Goal: Task Accomplishment & Management: Manage account settings

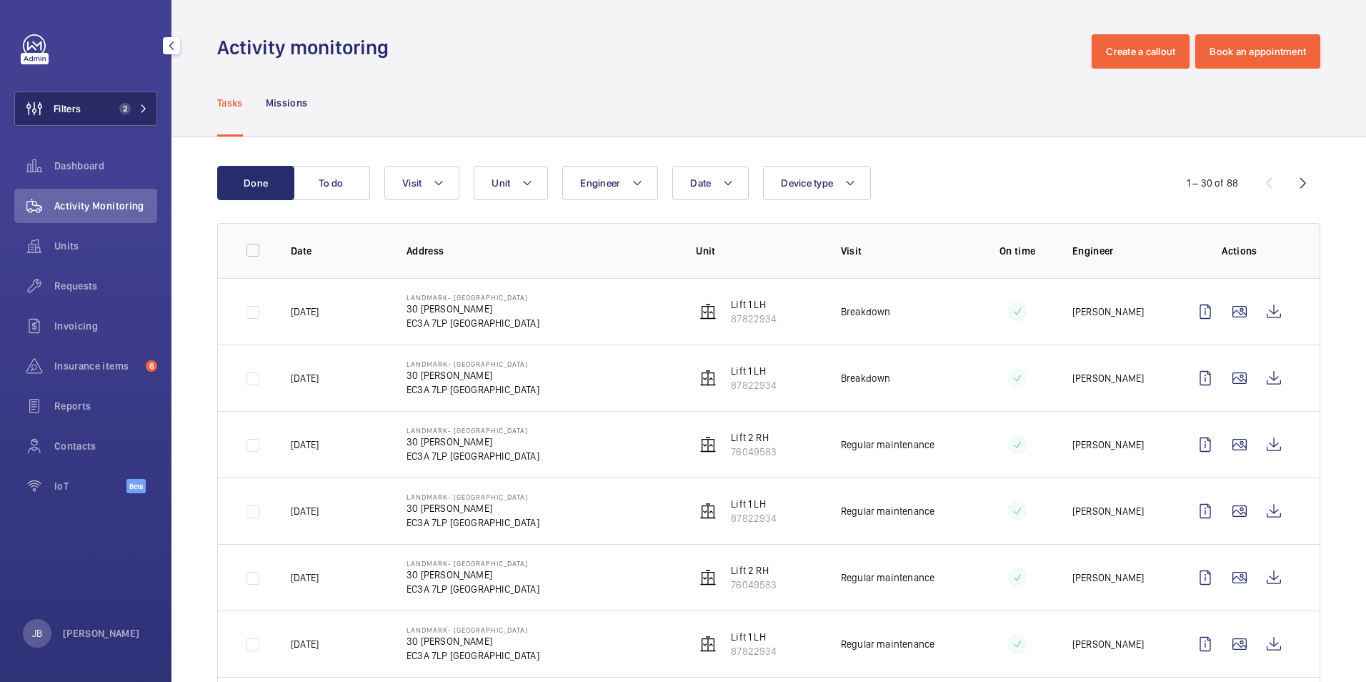
click at [118, 102] on button "Filters 2" at bounding box center [85, 108] width 143 height 34
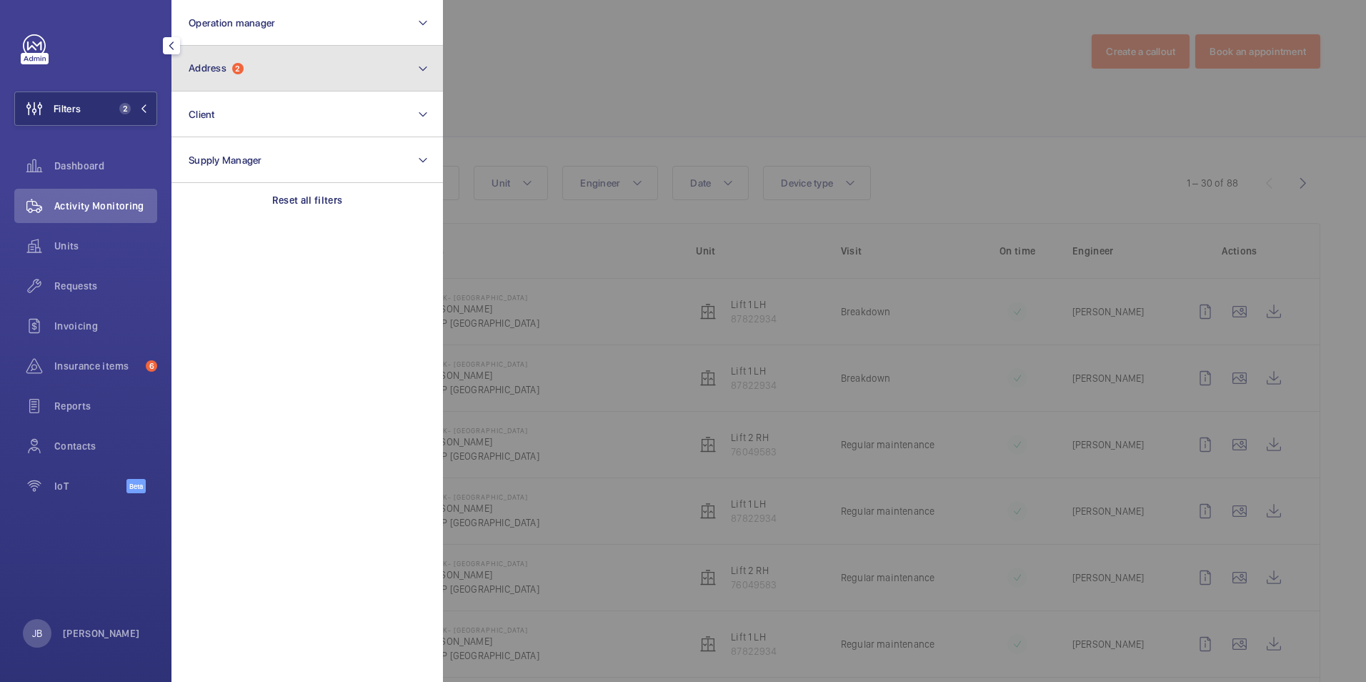
click at [302, 72] on button "Address 2" at bounding box center [306, 69] width 271 height 46
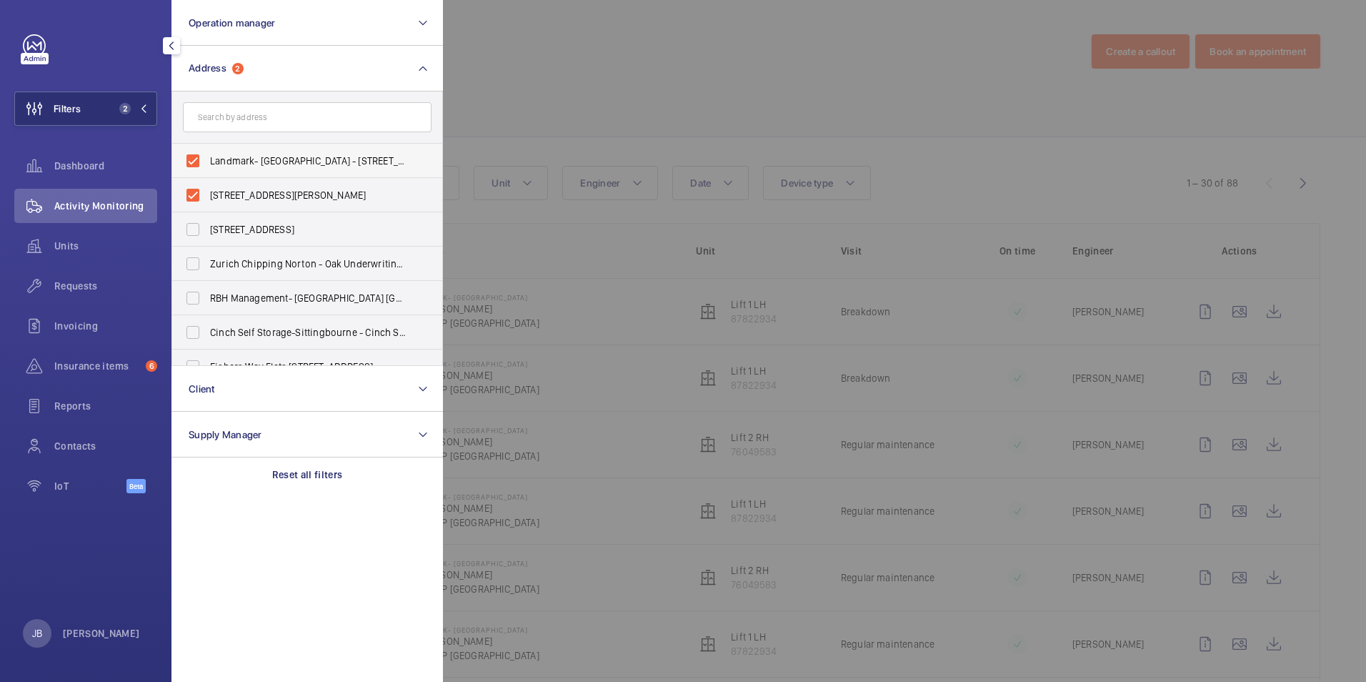
drag, startPoint x: 194, startPoint y: 162, endPoint x: 196, endPoint y: 174, distance: 12.2
click at [195, 162] on label "Landmark- [GEOGRAPHIC_DATA] - [STREET_ADDRESS][PERSON_NAME]" at bounding box center [296, 161] width 249 height 34
click at [195, 162] on input "Landmark- [GEOGRAPHIC_DATA] - [STREET_ADDRESS][PERSON_NAME]" at bounding box center [193, 160] width 29 height 29
checkbox input "false"
click at [194, 186] on label "[STREET_ADDRESS][PERSON_NAME]" at bounding box center [296, 195] width 249 height 34
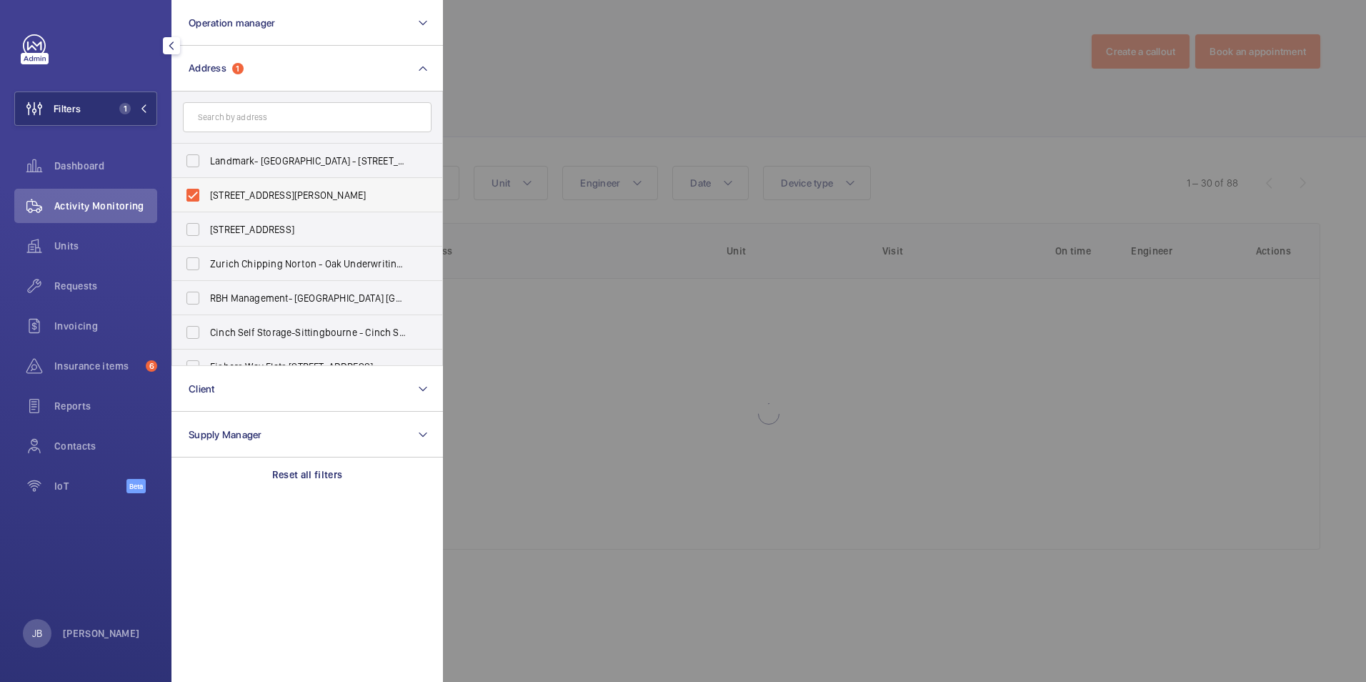
click at [194, 186] on input "[STREET_ADDRESS][PERSON_NAME]" at bounding box center [193, 195] width 29 height 29
checkbox input "false"
paste input "N18 3AF"
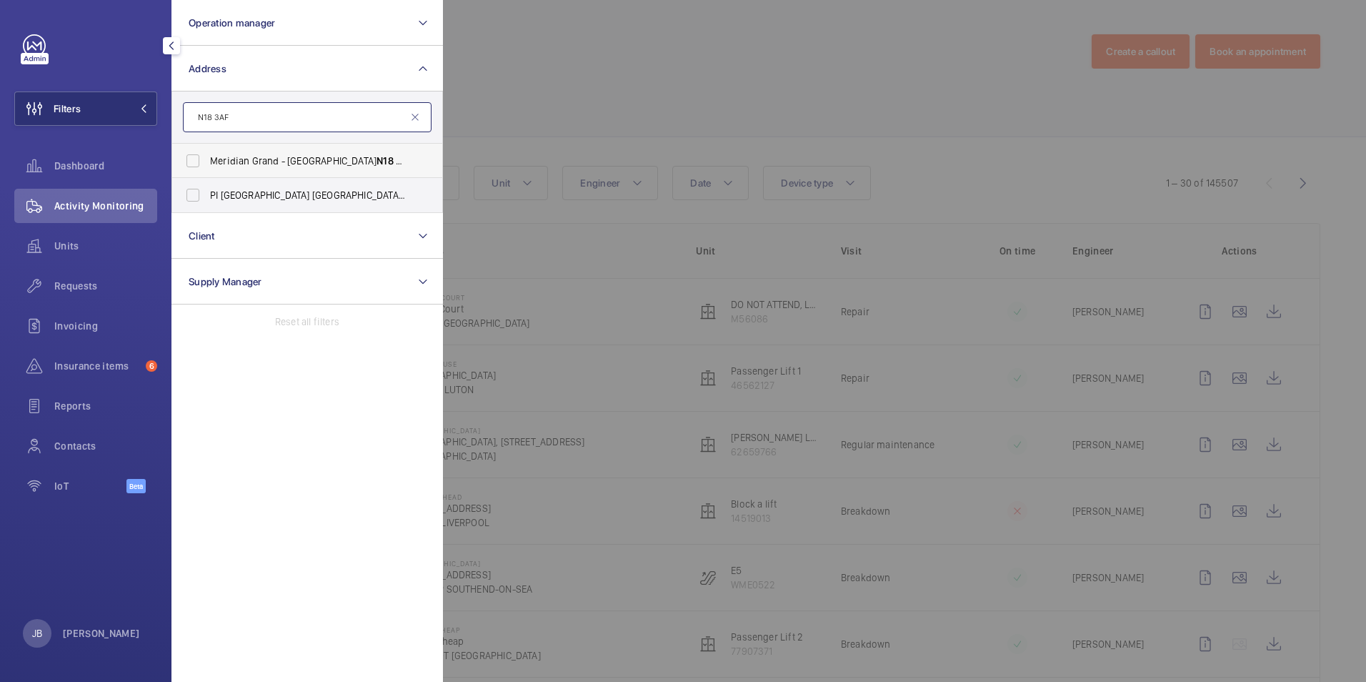
type input "N18 3AF"
click at [211, 157] on span "Meridian Grand - [STREET_ADDRESS]" at bounding box center [308, 161] width 196 height 14
click at [207, 157] on input "Meridian Grand - [STREET_ADDRESS]" at bounding box center [193, 160] width 29 height 29
drag, startPoint x: 238, startPoint y: 144, endPoint x: 237, endPoint y: 157, distance: 12.9
click at [238, 147] on label "Meridian Grand - [STREET_ADDRESS]" at bounding box center [296, 161] width 249 height 34
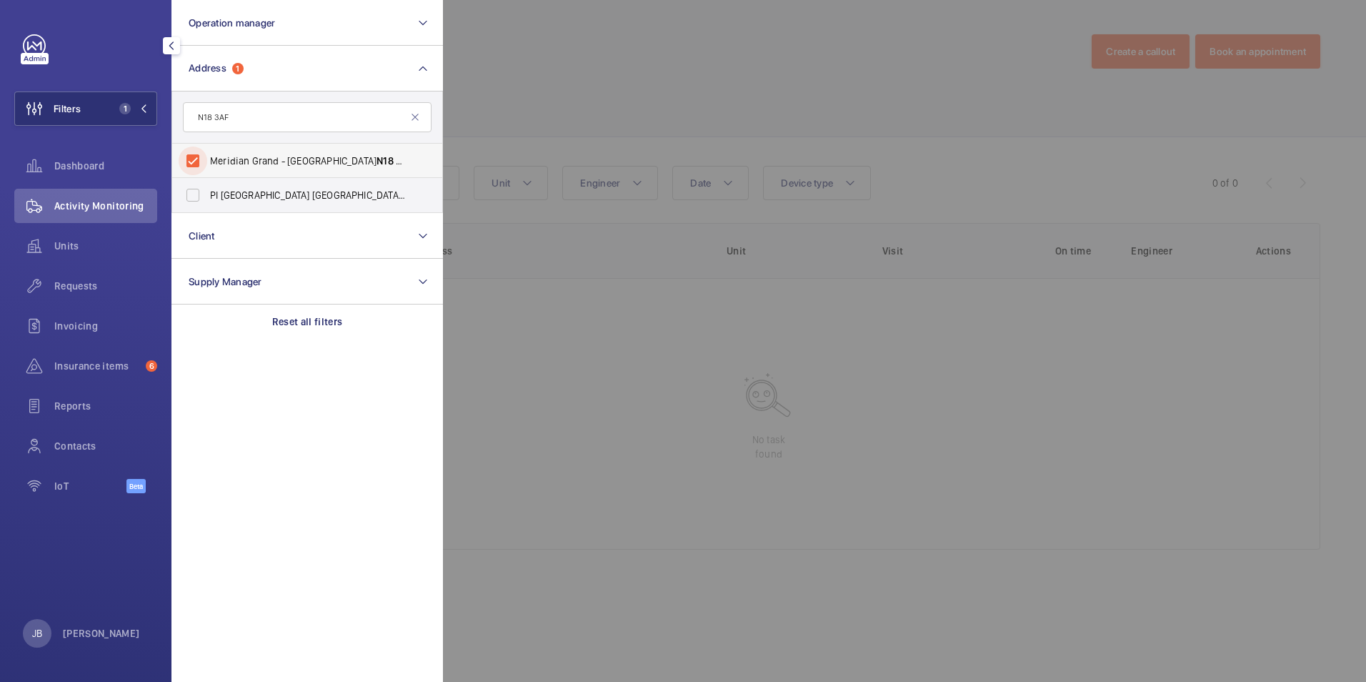
click at [207, 147] on input "Meridian Grand - [STREET_ADDRESS]" at bounding box center [193, 160] width 29 height 29
click at [225, 166] on span "Meridian Grand - [STREET_ADDRESS]" at bounding box center [308, 161] width 196 height 14
click at [207, 166] on input "Meridian Grand - [STREET_ADDRESS]" at bounding box center [193, 160] width 29 height 29
click at [213, 156] on span "Meridian Grand - [STREET_ADDRESS]" at bounding box center [308, 161] width 196 height 14
click at [207, 156] on input "Meridian Grand - [STREET_ADDRESS]" at bounding box center [193, 160] width 29 height 29
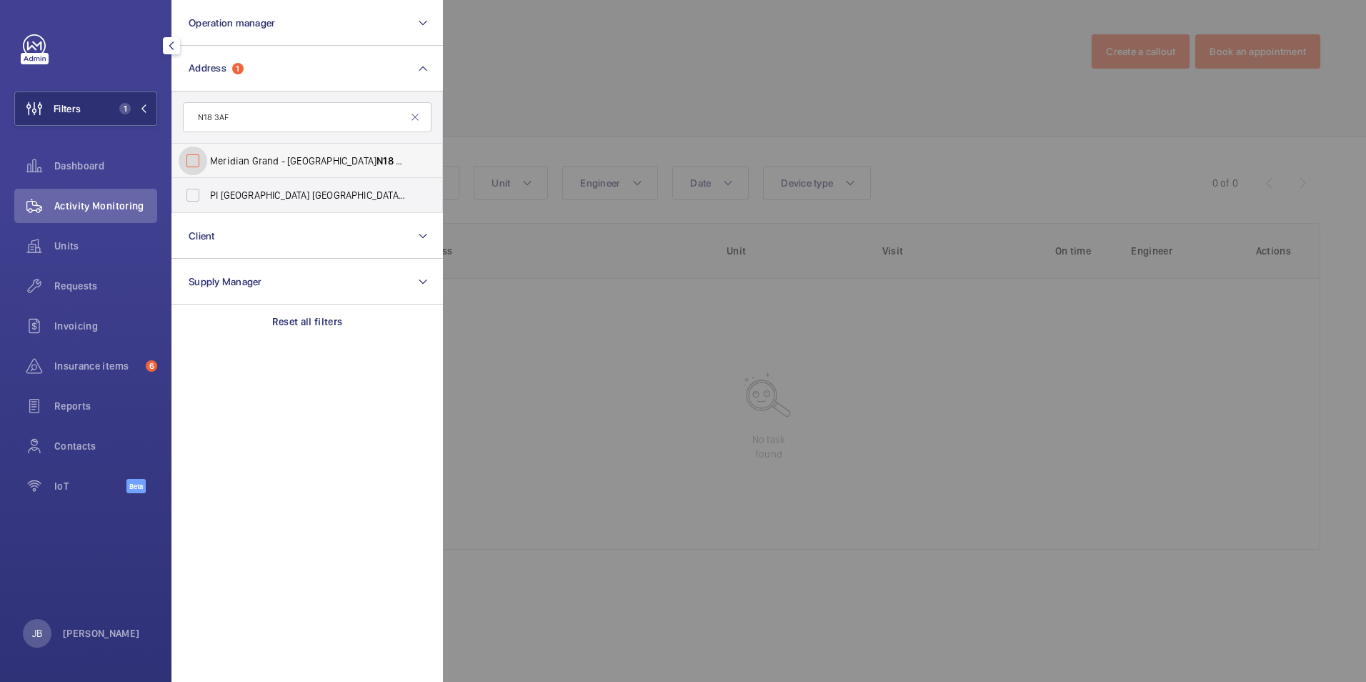
checkbox input "false"
click at [198, 191] on label "PI [GEOGRAPHIC_DATA] [GEOGRAPHIC_DATA] - View [STREET_ADDRESS]" at bounding box center [296, 195] width 249 height 34
click at [198, 191] on input "PI [GEOGRAPHIC_DATA] [GEOGRAPHIC_DATA] - View [STREET_ADDRESS]" at bounding box center [193, 195] width 29 height 29
checkbox input "true"
click at [777, 99] on div at bounding box center [1126, 341] width 1366 height 682
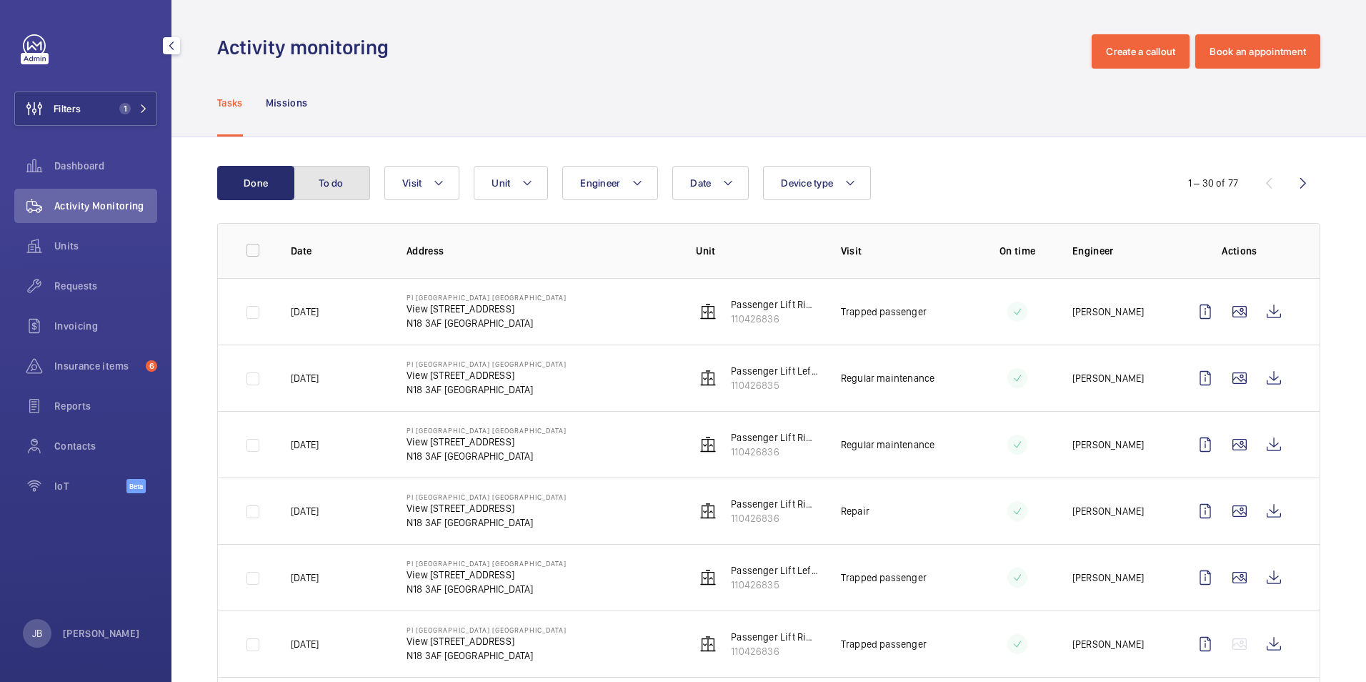
click at [361, 176] on button "To do" at bounding box center [331, 183] width 77 height 34
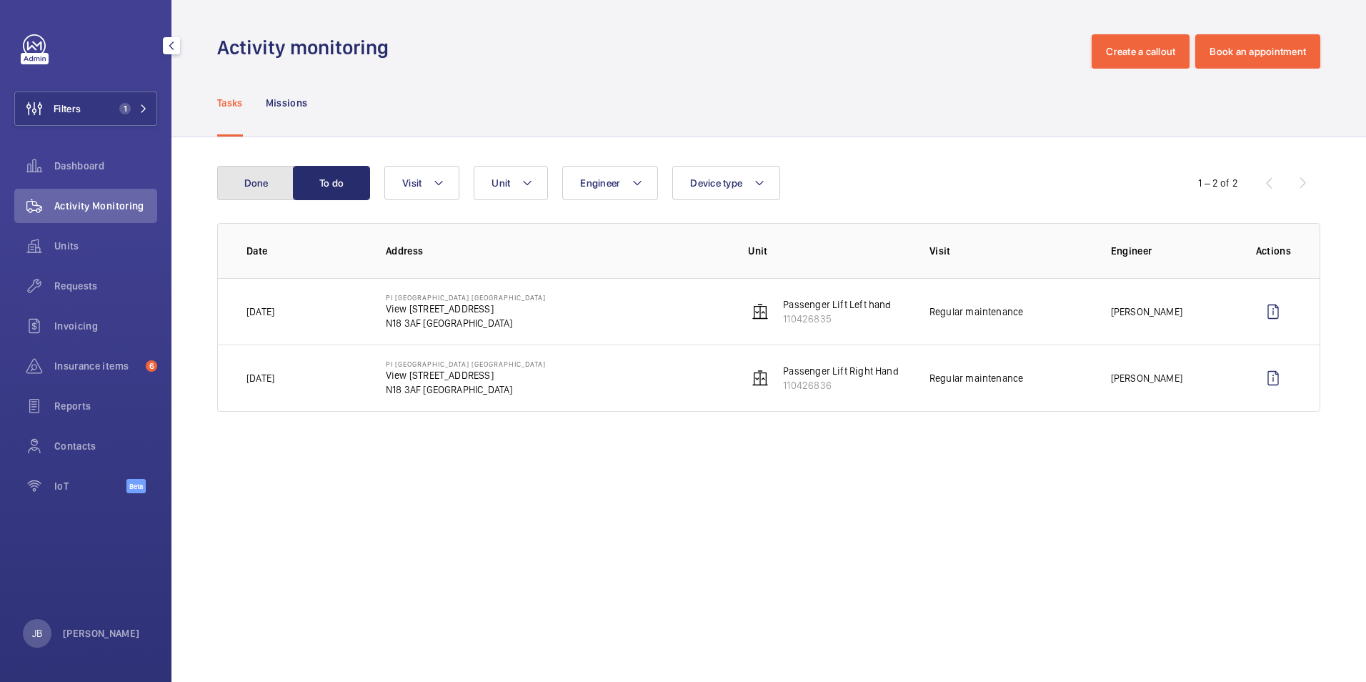
click at [266, 190] on button "Done" at bounding box center [255, 183] width 77 height 34
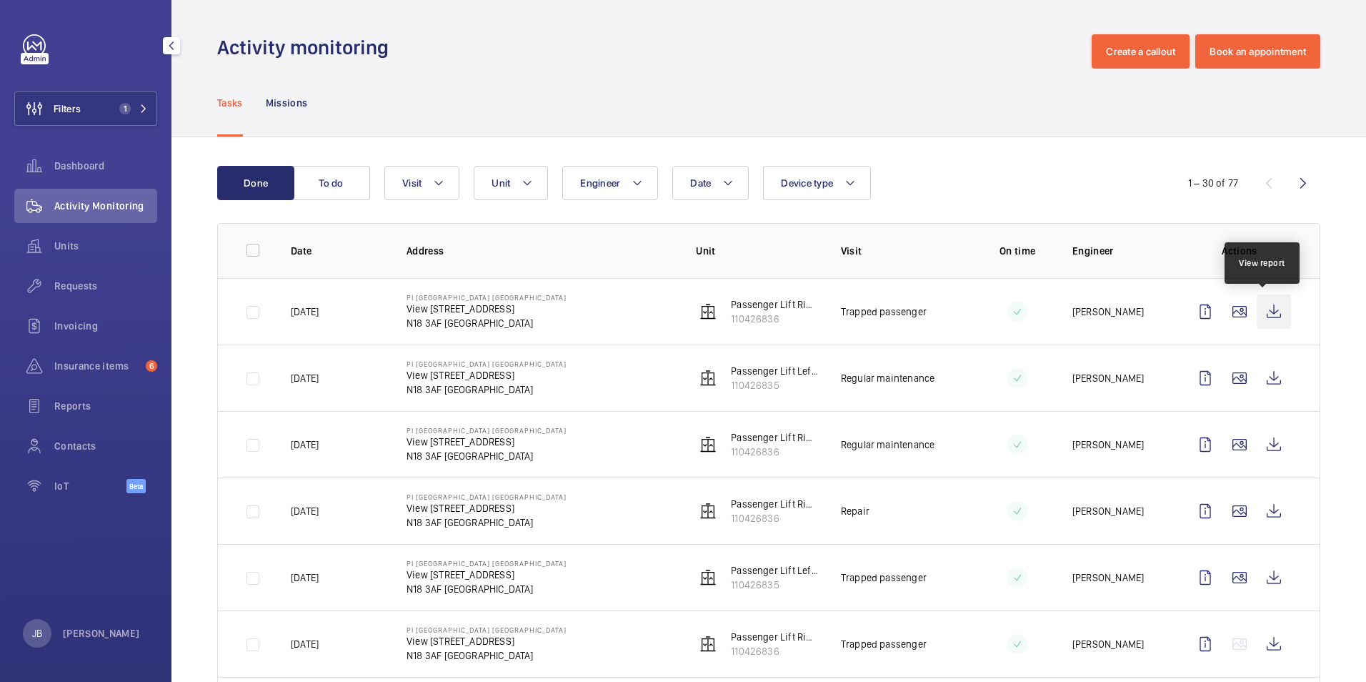
click at [1259, 312] on wm-front-icon-button at bounding box center [1274, 311] width 34 height 34
click at [1267, 313] on wm-front-icon-button at bounding box center [1274, 311] width 34 height 34
click at [320, 184] on button "To do" at bounding box center [331, 183] width 77 height 34
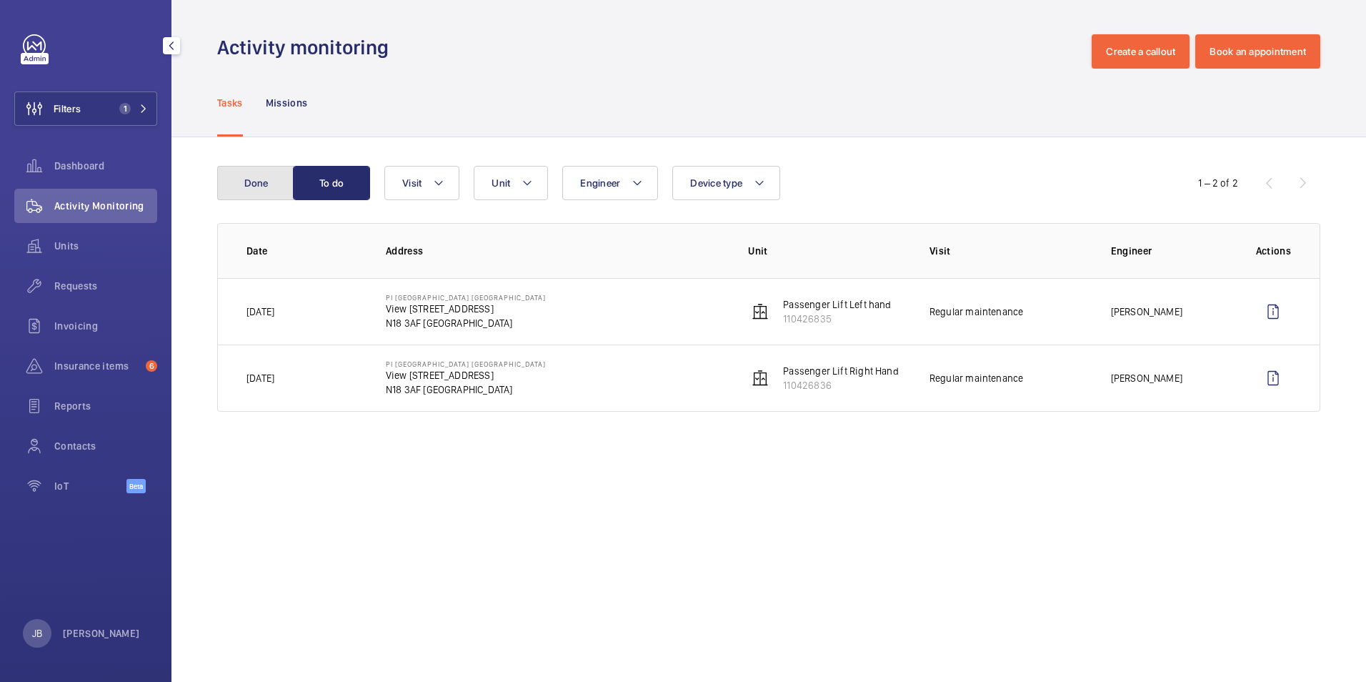
click at [280, 179] on button "Done" at bounding box center [255, 183] width 77 height 34
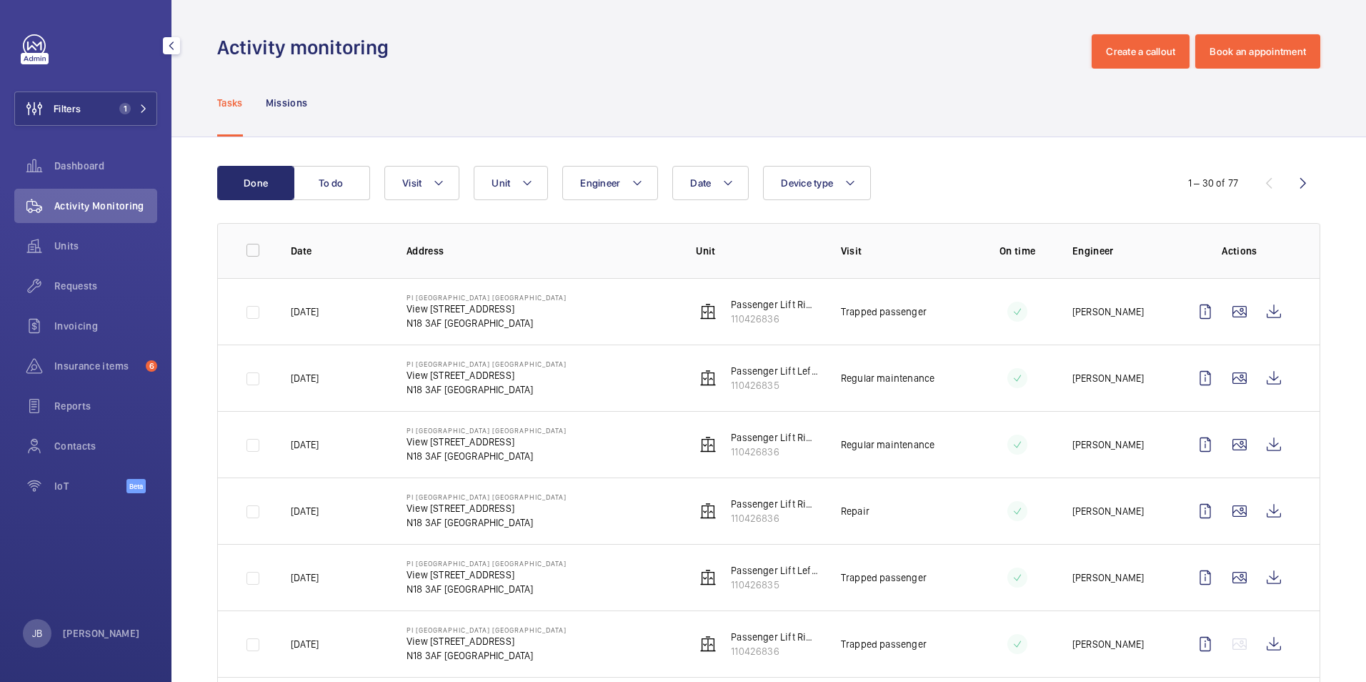
click at [72, 133] on div "Filters 1 Dashboard Activity Monitoring Units Requests Invoicing Insurance item…" at bounding box center [85, 271] width 143 height 474
click at [81, 119] on span "Filters" at bounding box center [48, 108] width 66 height 34
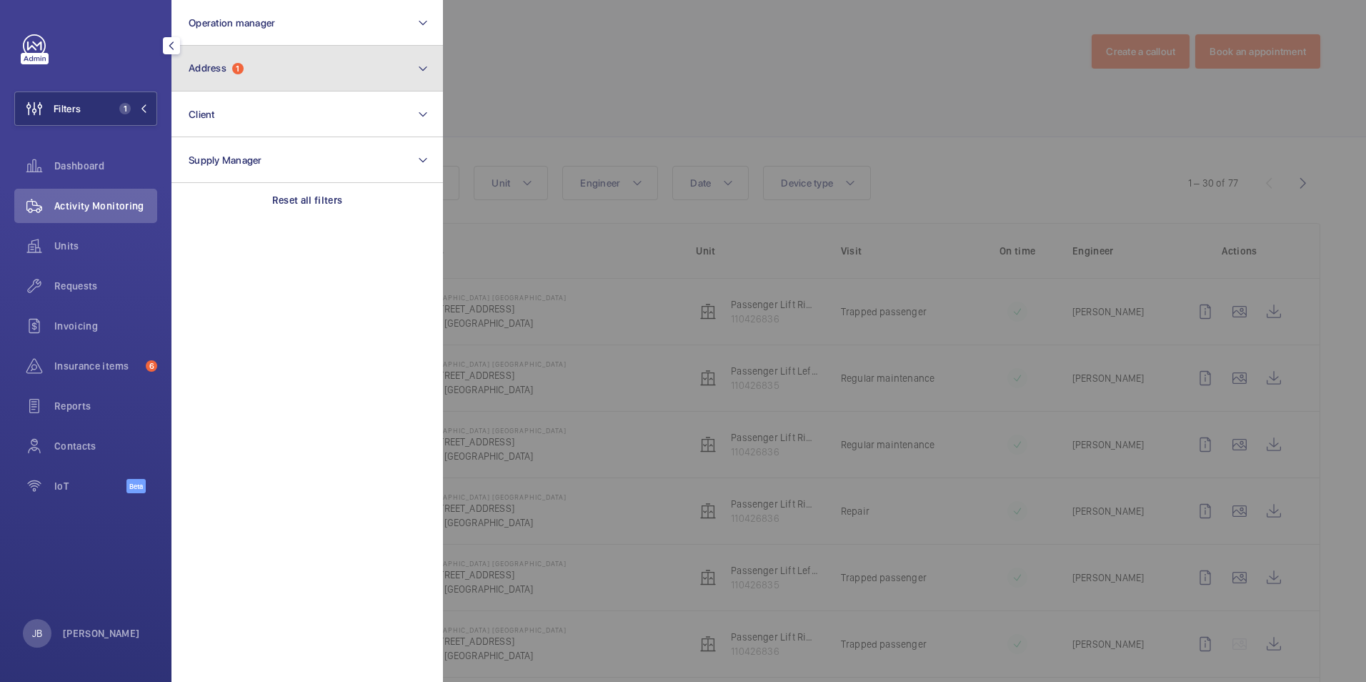
click at [334, 80] on button "Address 1" at bounding box center [306, 69] width 271 height 46
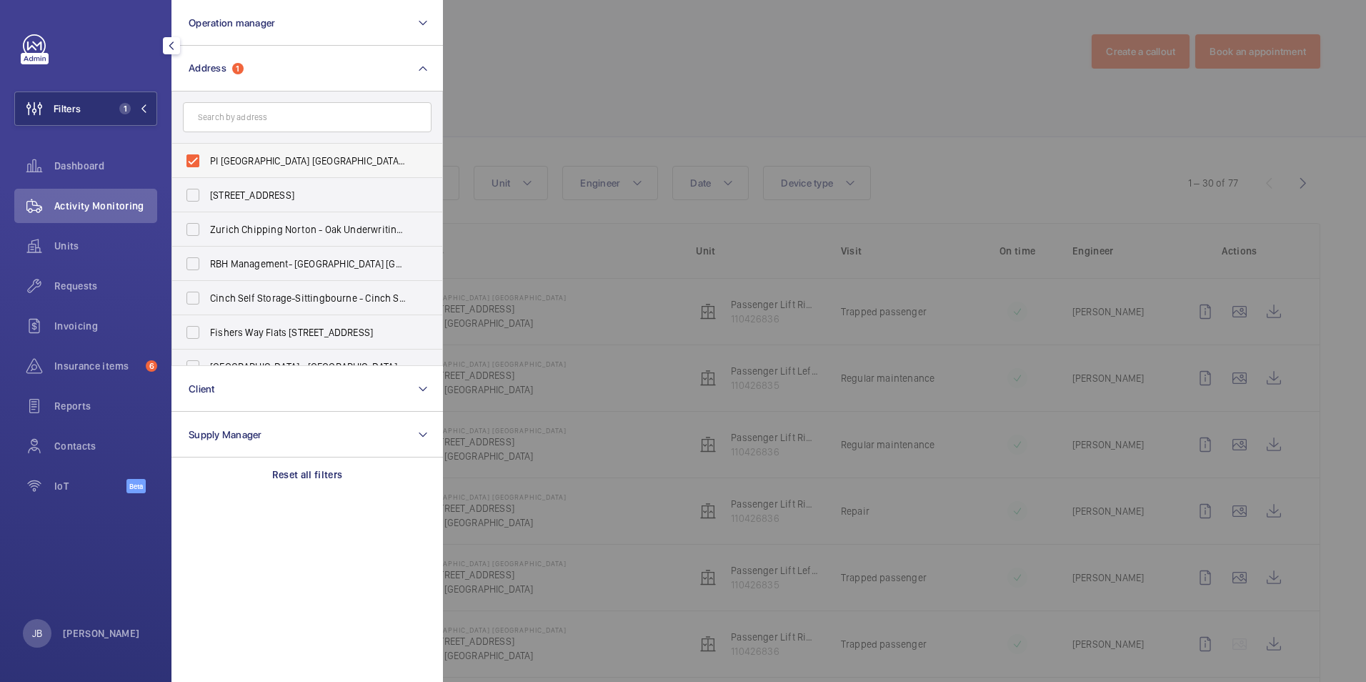
click at [186, 157] on label "PI [GEOGRAPHIC_DATA] [GEOGRAPHIC_DATA] - View [STREET_ADDRESS]" at bounding box center [296, 161] width 249 height 34
click at [186, 157] on input "PI [GEOGRAPHIC_DATA] [GEOGRAPHIC_DATA] - View [STREET_ADDRESS]" at bounding box center [193, 160] width 29 height 29
checkbox input "false"
paste input "E6 5NT"
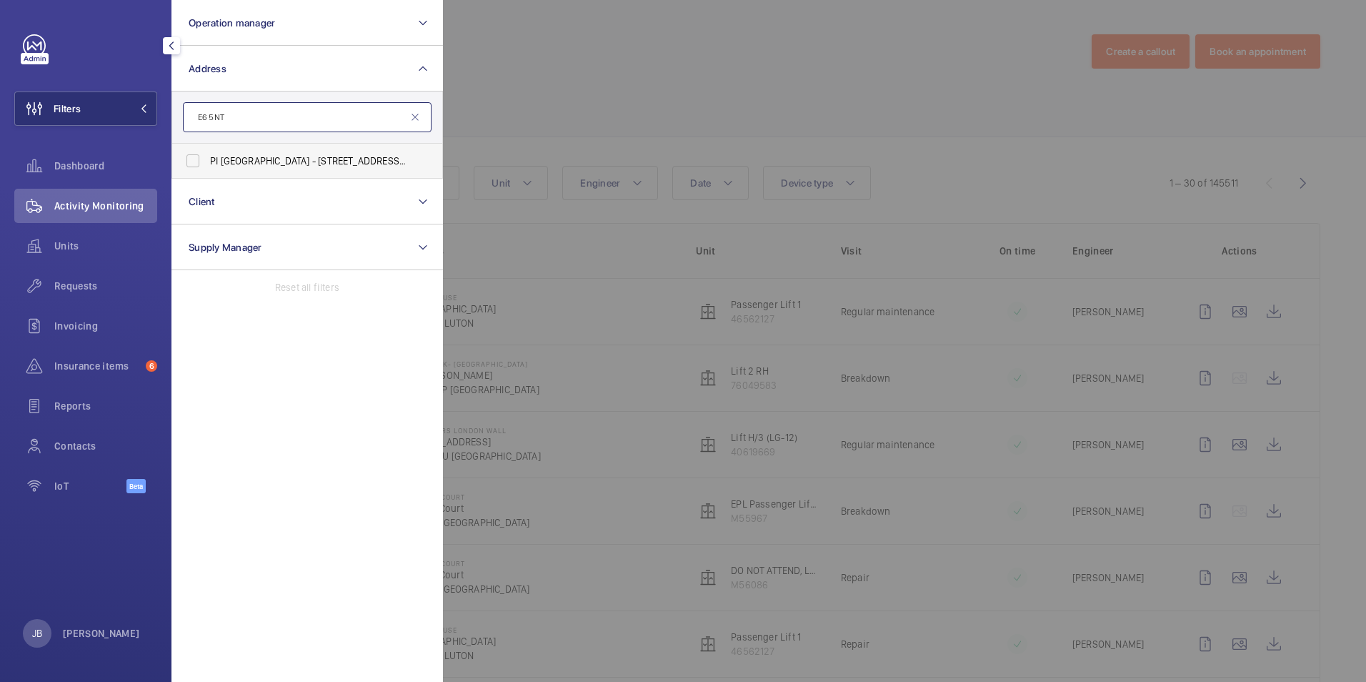
type input "E6 5NT"
click at [198, 162] on label "PI [GEOGRAPHIC_DATA] - [STREET_ADDRESS]" at bounding box center [296, 161] width 249 height 34
click at [198, 162] on input "PI [GEOGRAPHIC_DATA] - [STREET_ADDRESS]" at bounding box center [193, 160] width 29 height 29
checkbox input "true"
click at [611, 94] on div at bounding box center [1126, 341] width 1366 height 682
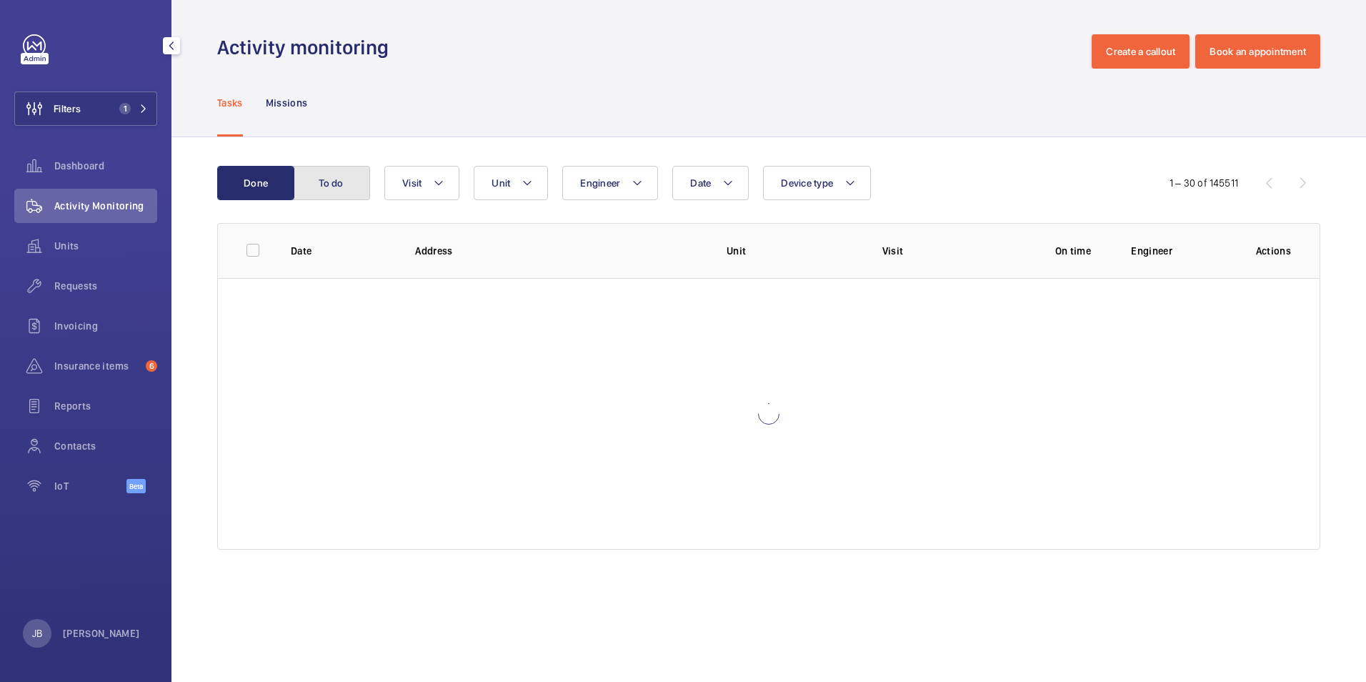
click at [314, 191] on button "To do" at bounding box center [331, 183] width 77 height 34
